Goal: Information Seeking & Learning: Learn about a topic

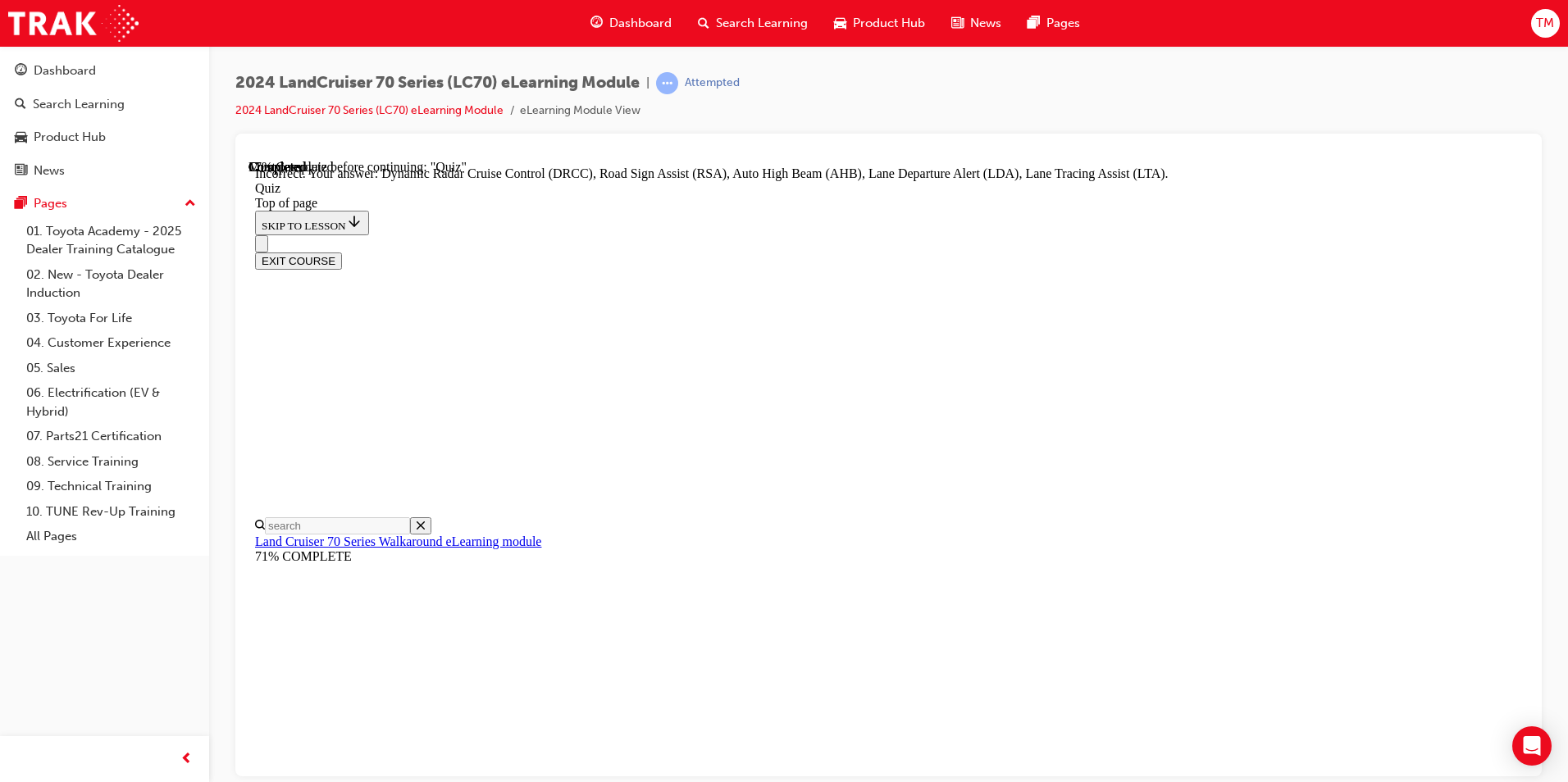
scroll to position [50, 0]
click at [436, 27] on div "Dashboard Search Learning Product Hub News Pages TM" at bounding box center [784, 23] width 1568 height 47
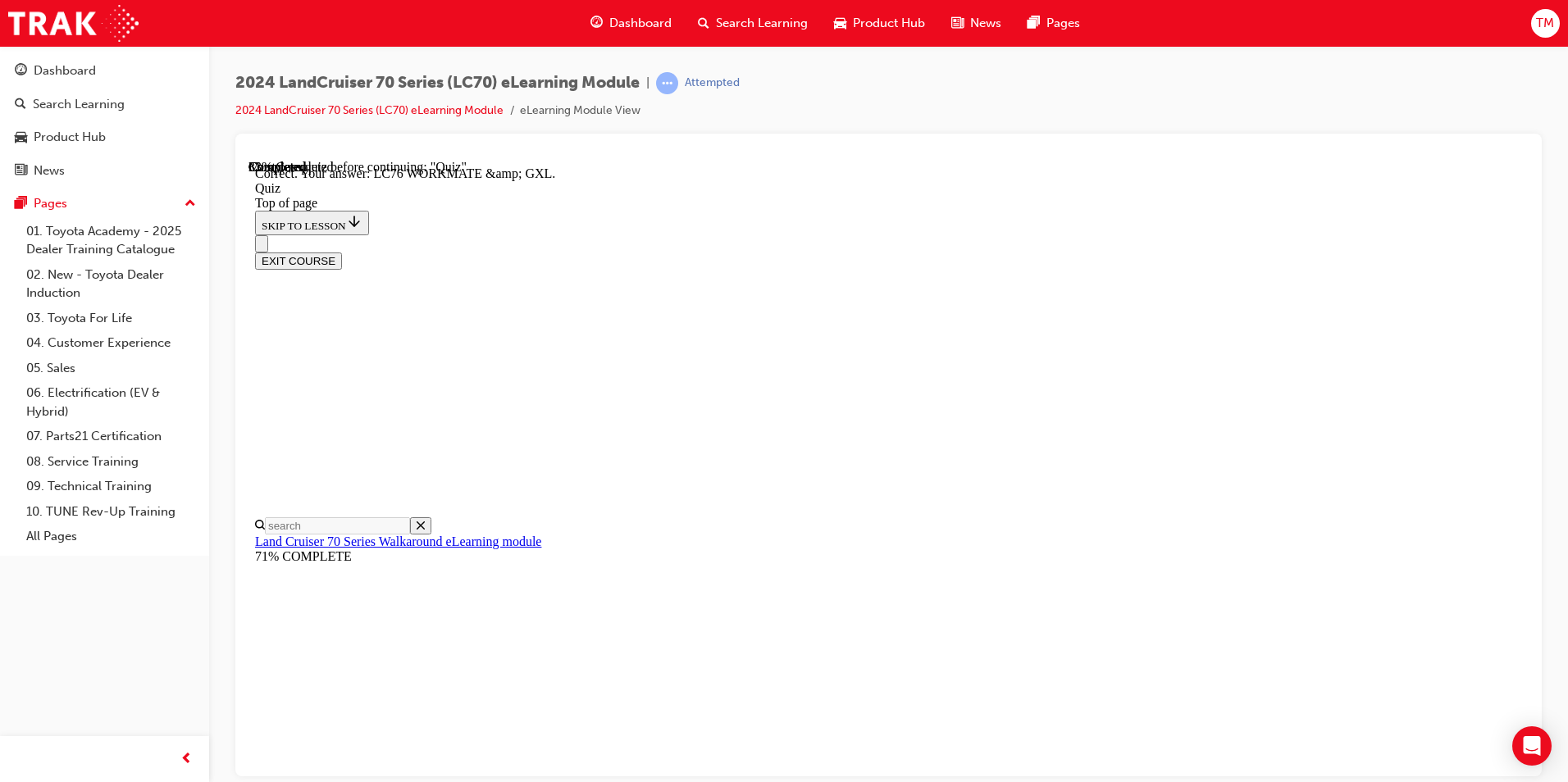
scroll to position [296, 0]
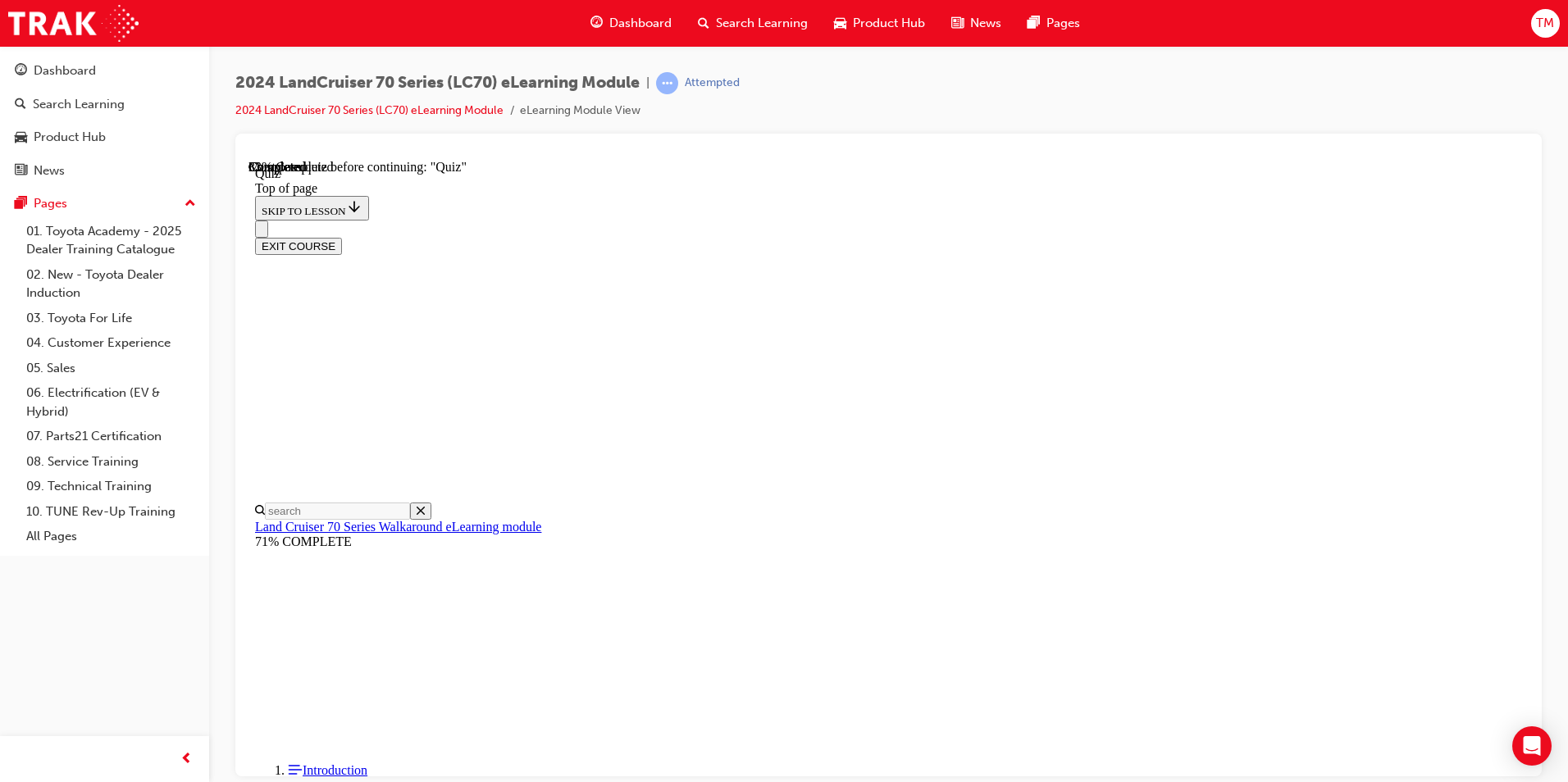
scroll to position [50, 0]
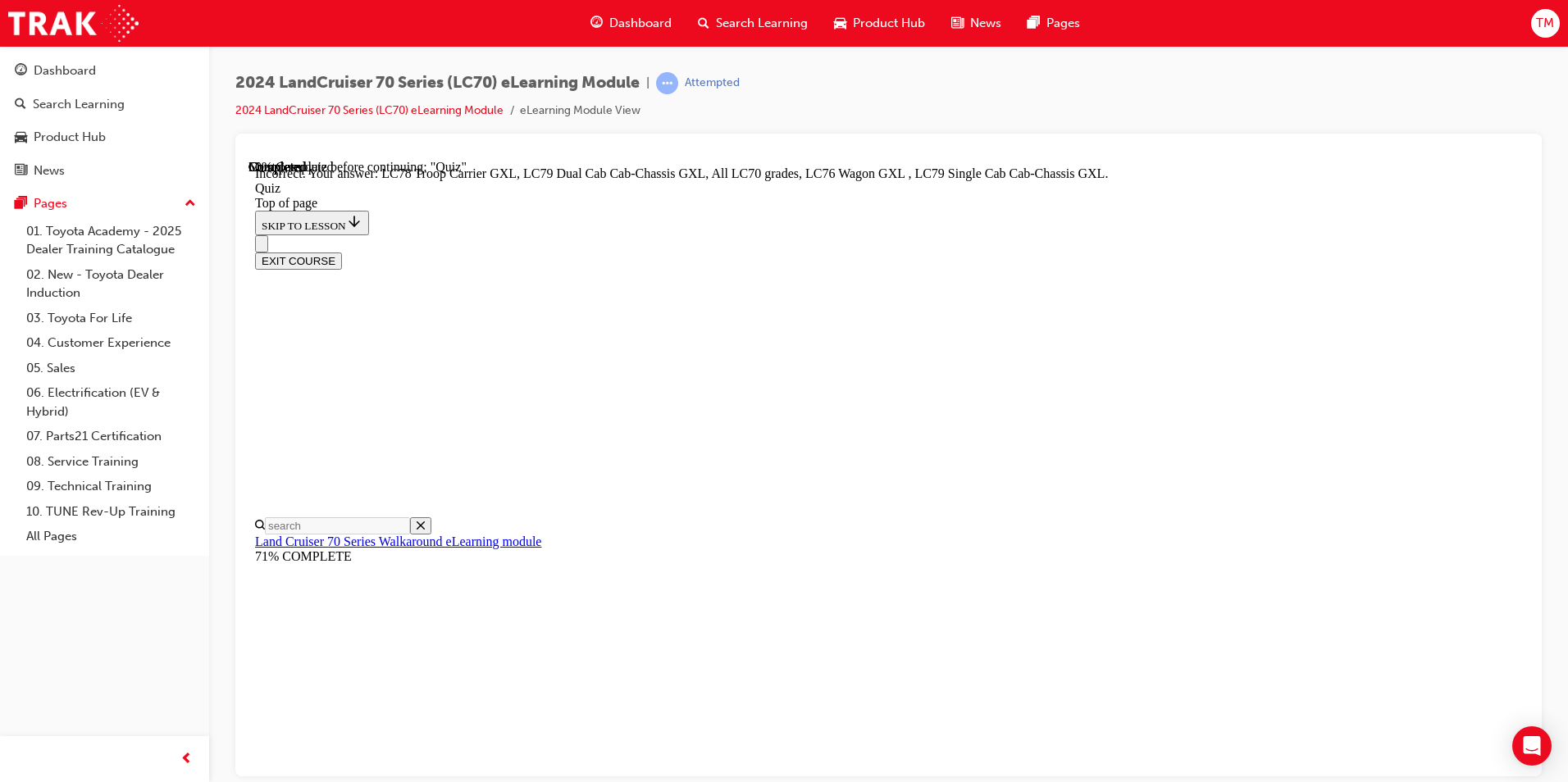
scroll to position [307, 0]
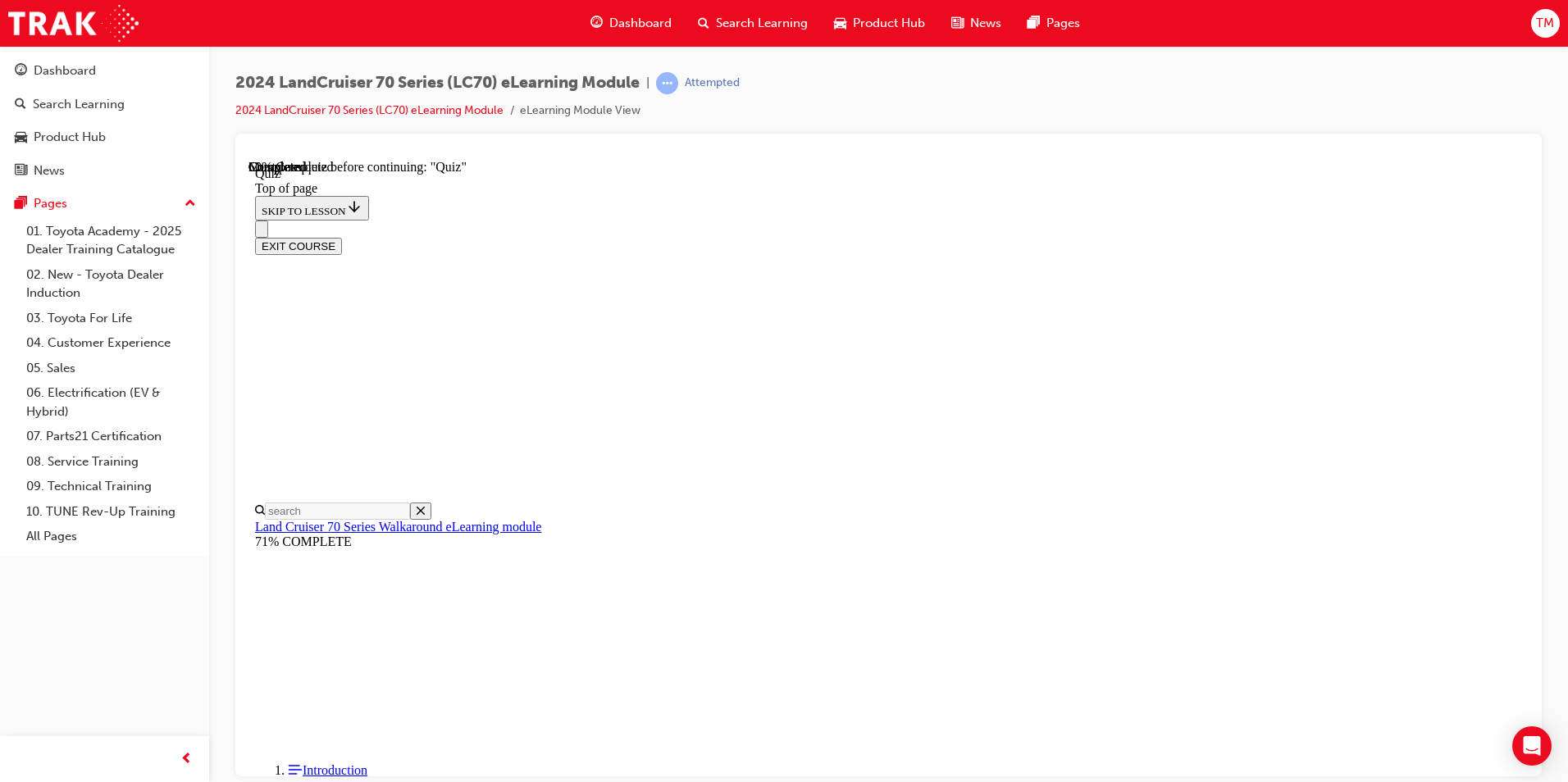
scroll to position [50, 0]
